Goal: Task Accomplishment & Management: Manage account settings

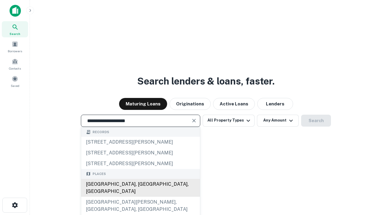
click at [140, 196] on div "[GEOGRAPHIC_DATA], [GEOGRAPHIC_DATA], [GEOGRAPHIC_DATA]" at bounding box center [140, 188] width 119 height 18
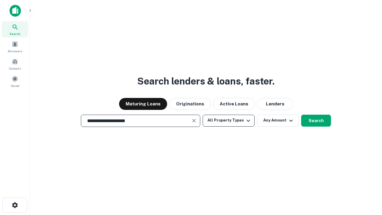
type input "**********"
click at [228, 120] on button "All Property Types" at bounding box center [228, 120] width 52 height 12
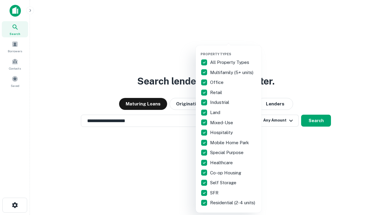
click at [233, 50] on button "button" at bounding box center [233, 50] width 66 height 0
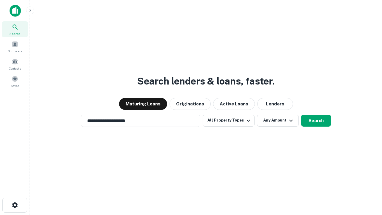
scroll to position [4, 72]
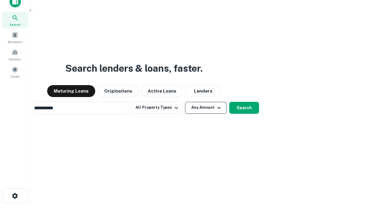
click at [185, 102] on button "Any Amount" at bounding box center [206, 108] width 42 height 12
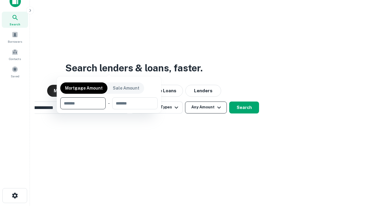
scroll to position [43, 169]
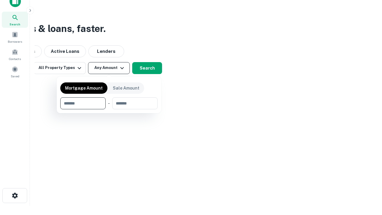
type input "*******"
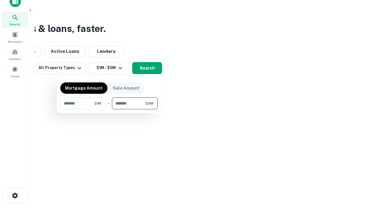
type input "*******"
click at [109, 109] on button "button" at bounding box center [108, 109] width 97 height 0
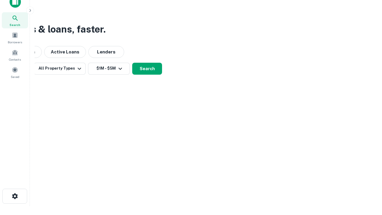
scroll to position [4, 110]
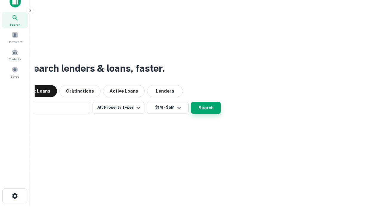
click at [191, 102] on button "Search" at bounding box center [206, 108] width 30 height 12
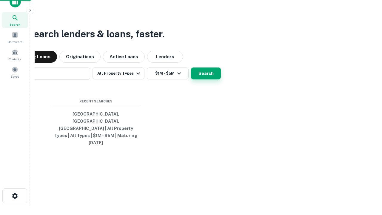
scroll to position [16, 169]
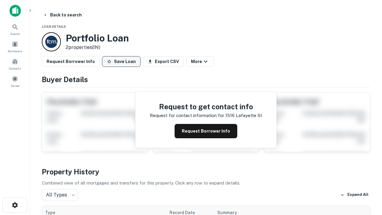
click at [121, 61] on button "Save Loan" at bounding box center [121, 61] width 38 height 11
click at [123, 61] on button "Loan Saved" at bounding box center [122, 61] width 41 height 11
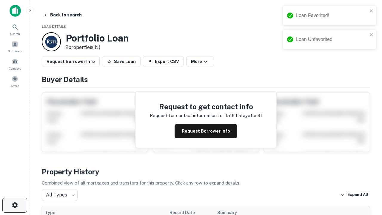
click at [15, 205] on icon "button" at bounding box center [14, 204] width 7 height 7
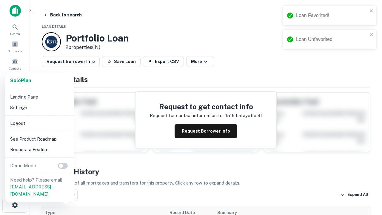
click at [39, 123] on li "Logout" at bounding box center [40, 123] width 64 height 11
